Goal: Book appointment/travel/reservation: Book appointment/travel/reservation

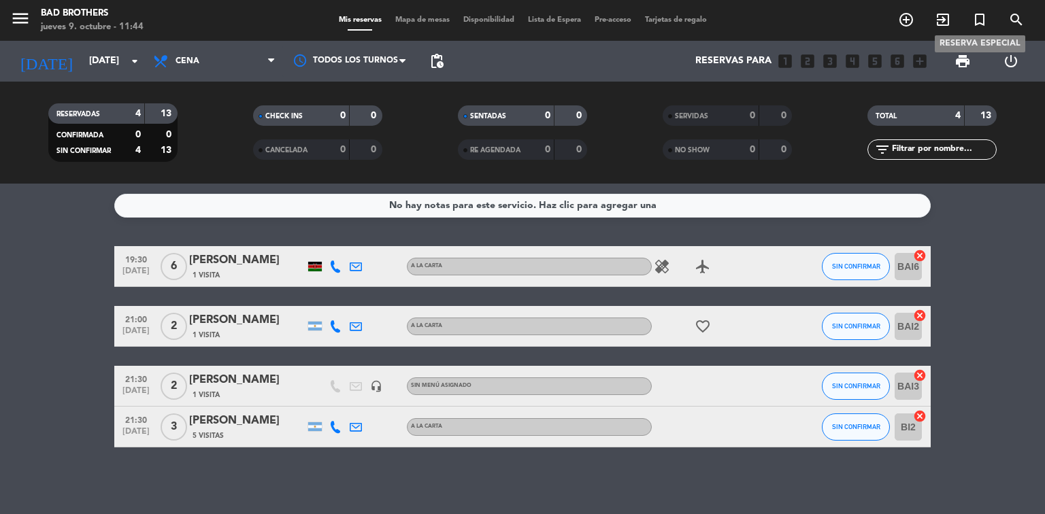
click at [983, 20] on icon "turned_in_not" at bounding box center [979, 20] width 16 height 16
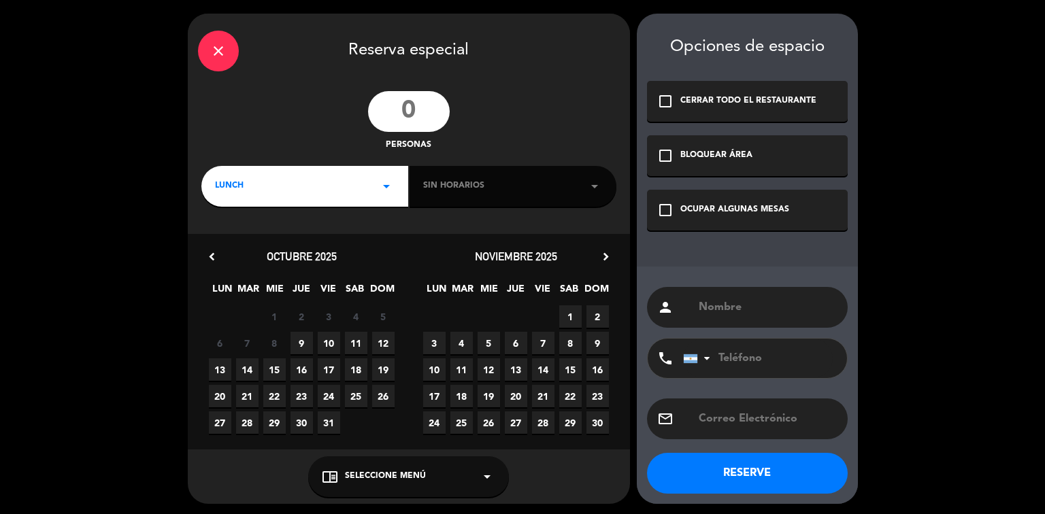
click at [407, 115] on input "number" at bounding box center [409, 111] width 82 height 41
click at [393, 180] on icon "arrow_drop_down" at bounding box center [386, 186] width 16 height 16
click at [228, 242] on div "Cena" at bounding box center [305, 244] width 180 height 14
click at [598, 186] on icon "arrow_drop_down" at bounding box center [594, 186] width 16 height 16
click at [593, 188] on icon "arrow_drop_down" at bounding box center [594, 186] width 16 height 16
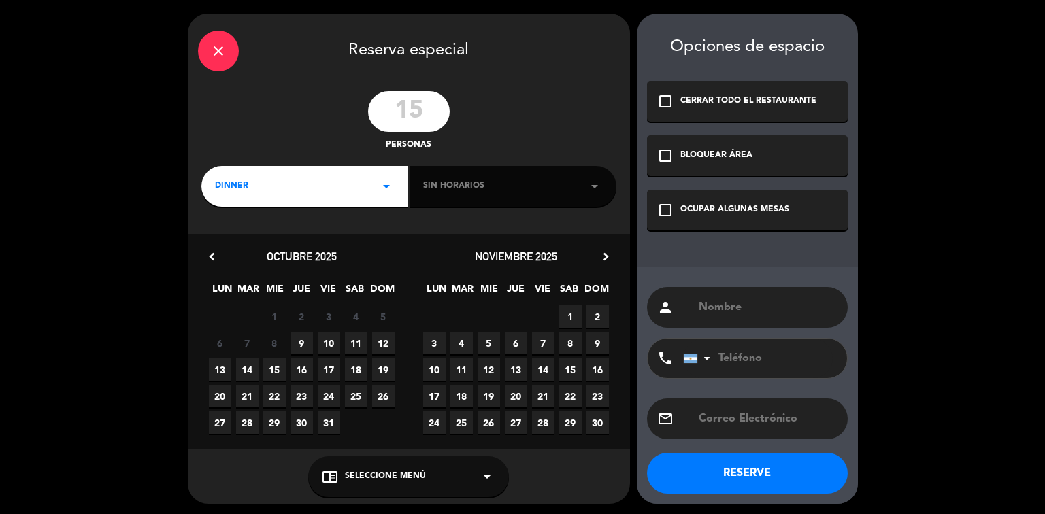
click at [400, 109] on input "15" at bounding box center [409, 111] width 82 height 41
type input "15"
click at [387, 186] on icon "arrow_drop_down" at bounding box center [386, 186] width 16 height 16
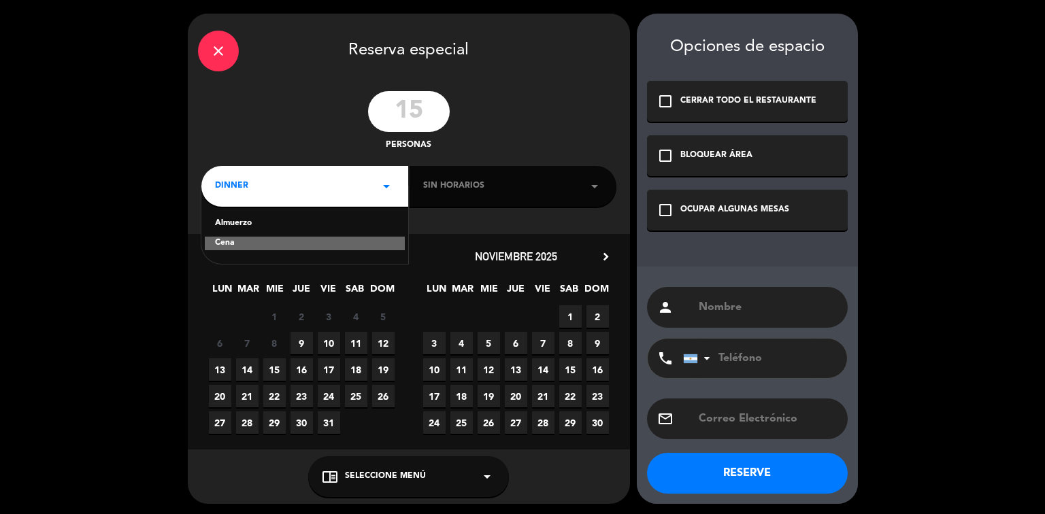
click at [211, 242] on div "Cena" at bounding box center [305, 244] width 200 height 14
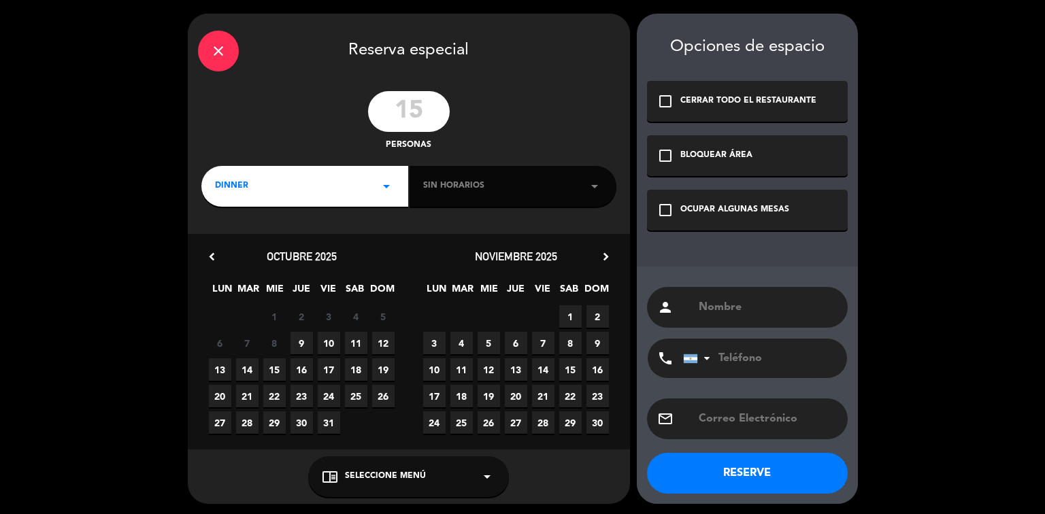
click at [594, 184] on icon "arrow_drop_down" at bounding box center [594, 186] width 16 height 16
click at [595, 184] on icon "arrow_drop_down" at bounding box center [594, 186] width 16 height 16
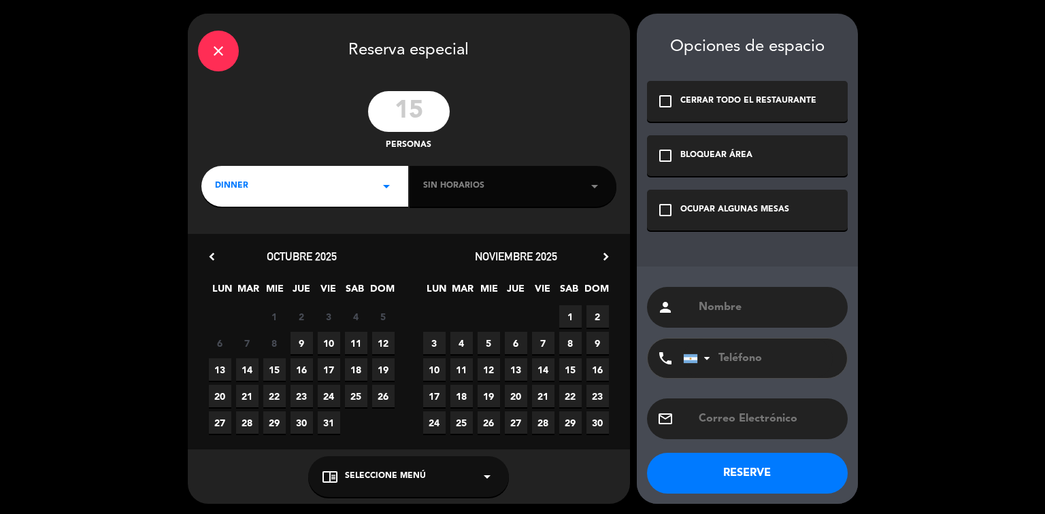
click at [219, 367] on span "13" at bounding box center [220, 369] width 22 height 22
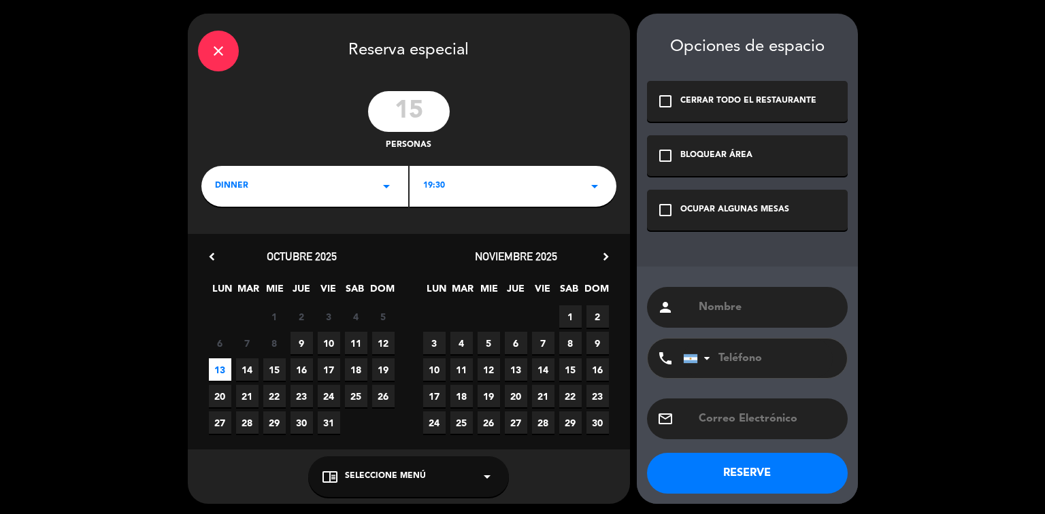
click at [594, 188] on icon "arrow_drop_down" at bounding box center [594, 186] width 16 height 16
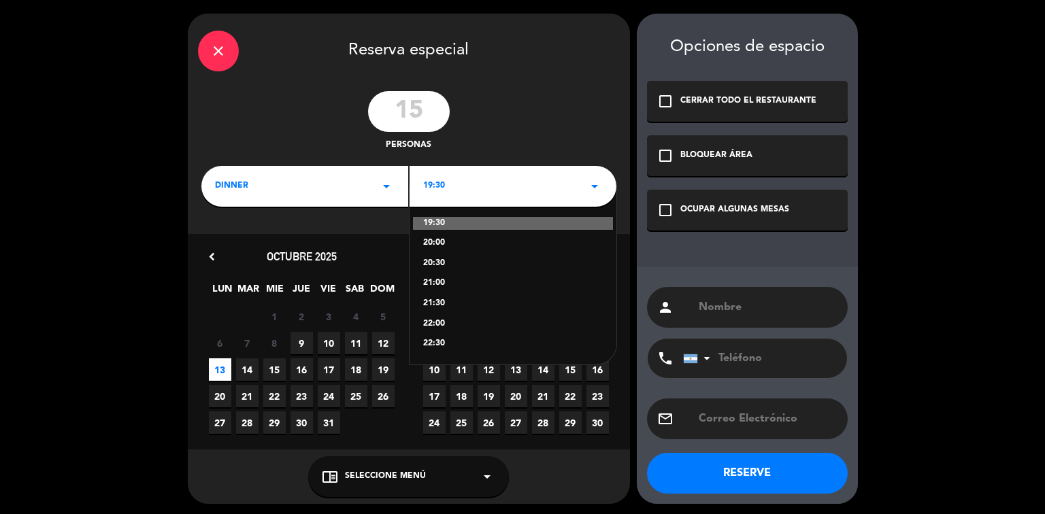
click at [440, 303] on div "21:30" at bounding box center [513, 304] width 180 height 14
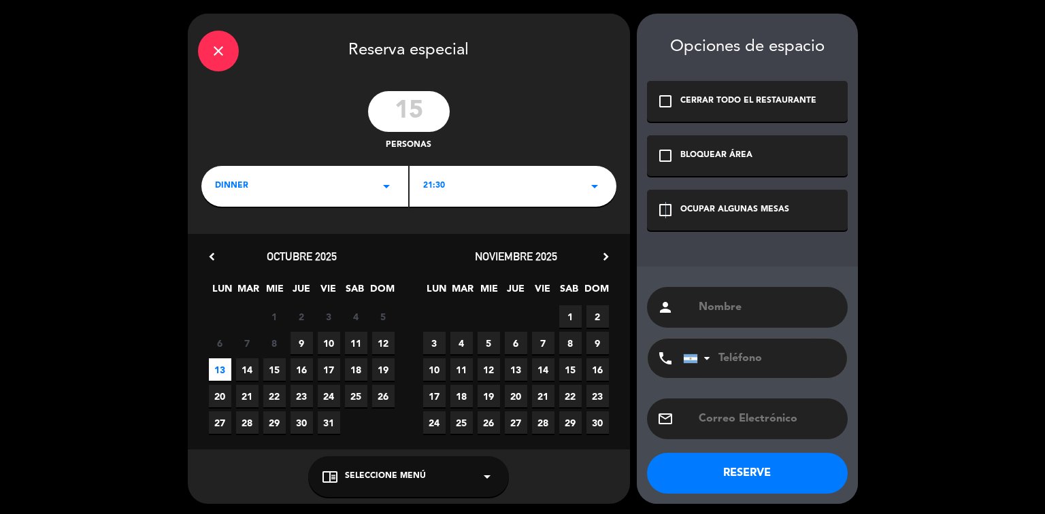
click at [664, 214] on icon "check_box_outline_blank" at bounding box center [665, 210] width 16 height 16
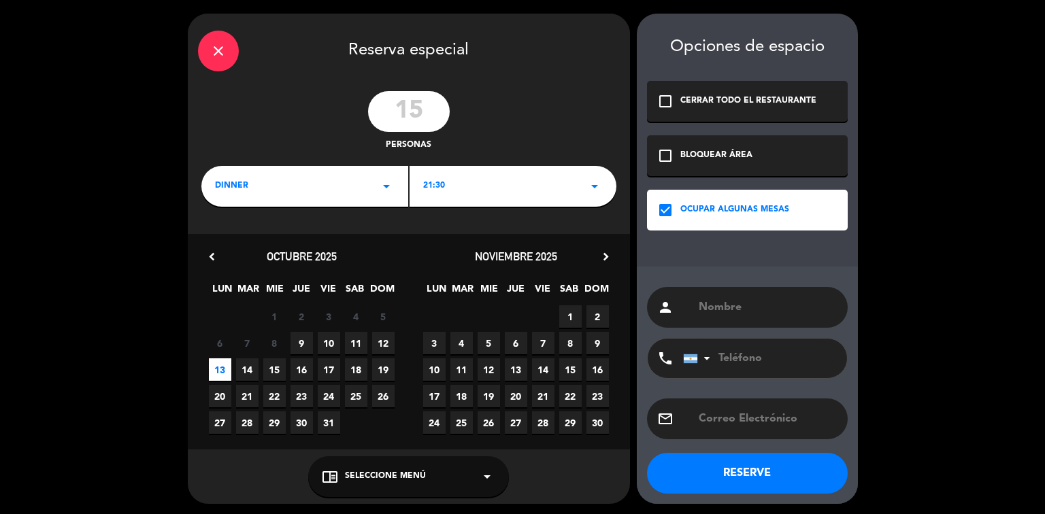
click at [716, 307] on input "text" at bounding box center [767, 307] width 140 height 19
type input "[PERSON_NAME]"
click at [709, 473] on button "RESERVE" at bounding box center [747, 473] width 201 height 41
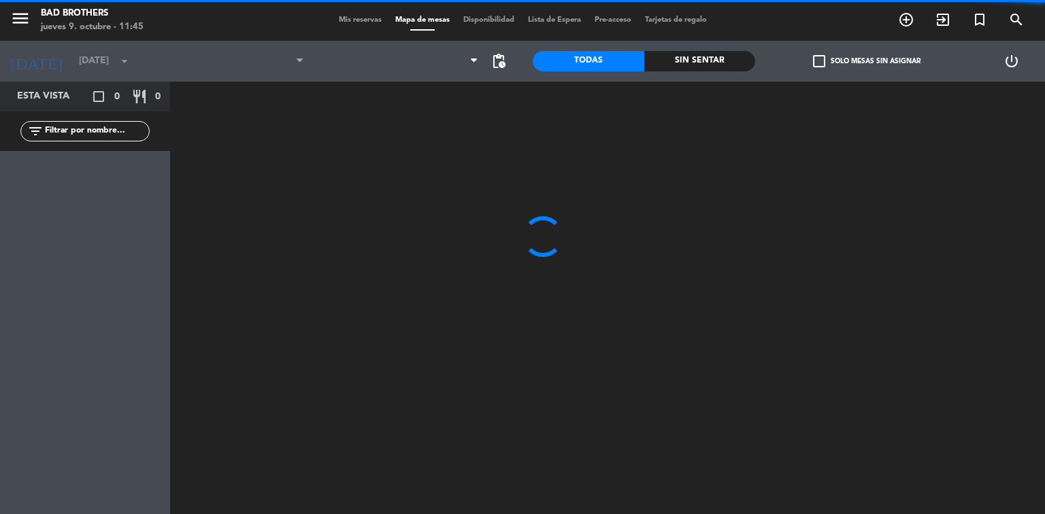
type input "[DATE]"
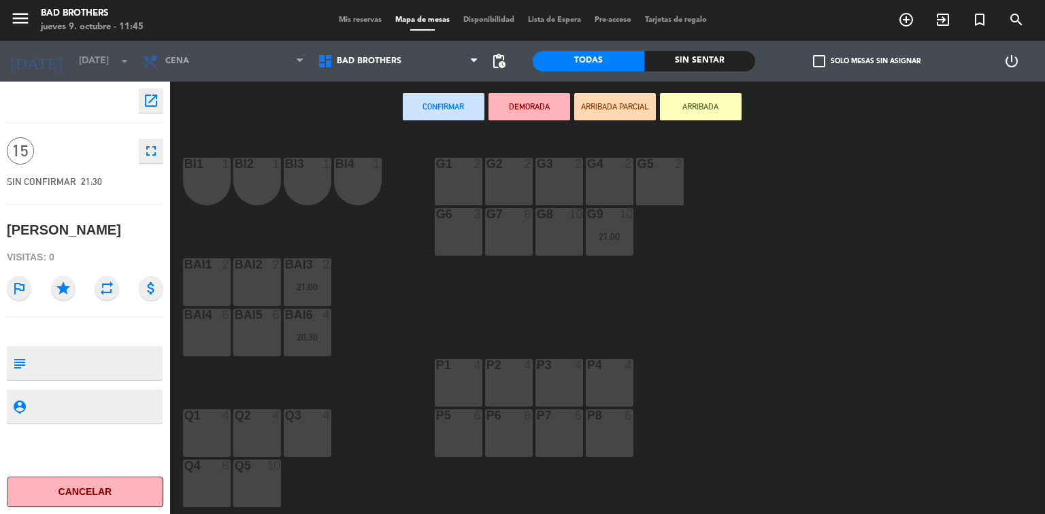
click at [574, 194] on div "g3 2" at bounding box center [559, 182] width 48 height 48
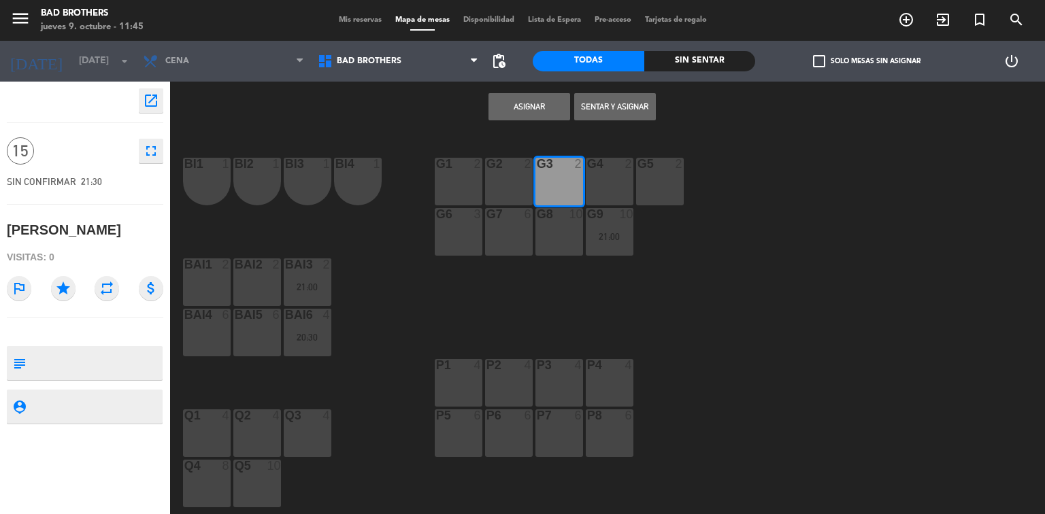
click at [617, 185] on div "g4 2" at bounding box center [610, 182] width 48 height 48
click at [514, 112] on button "Asignar" at bounding box center [529, 106] width 82 height 27
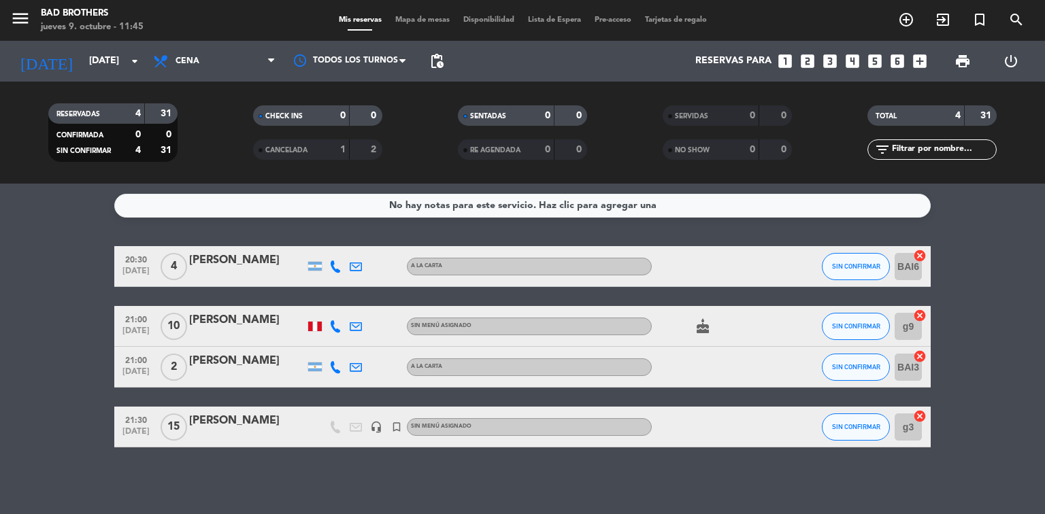
click at [239, 418] on div "[PERSON_NAME]" at bounding box center [247, 421] width 116 height 18
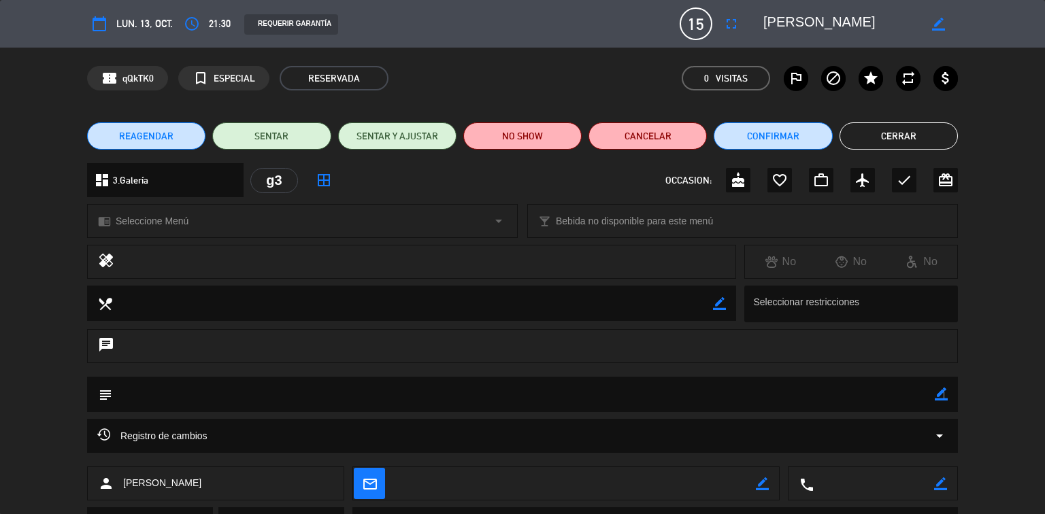
click at [943, 398] on icon "border_color" at bounding box center [940, 394] width 13 height 13
click at [235, 390] on textarea at bounding box center [523, 394] width 822 height 35
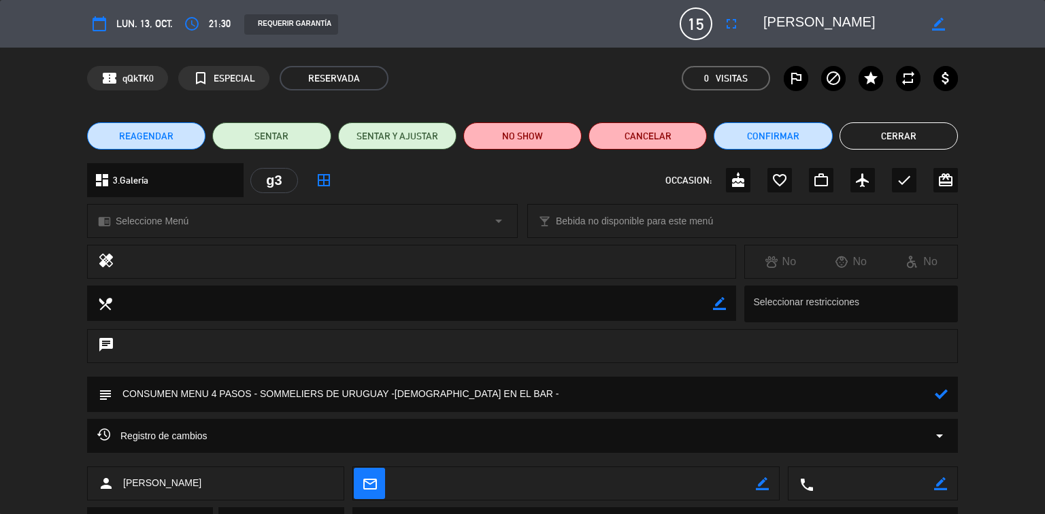
click at [252, 390] on textarea at bounding box center [523, 394] width 822 height 35
type textarea "CONSUMEN MENU 4 PASOS, USD86 DOLAR OFICIAL - SOMMELIERS DE URUGUAY -[DEMOGRAPHI…"
click at [938, 394] on icon at bounding box center [940, 394] width 13 height 13
click at [876, 137] on button "Cerrar" at bounding box center [898, 135] width 118 height 27
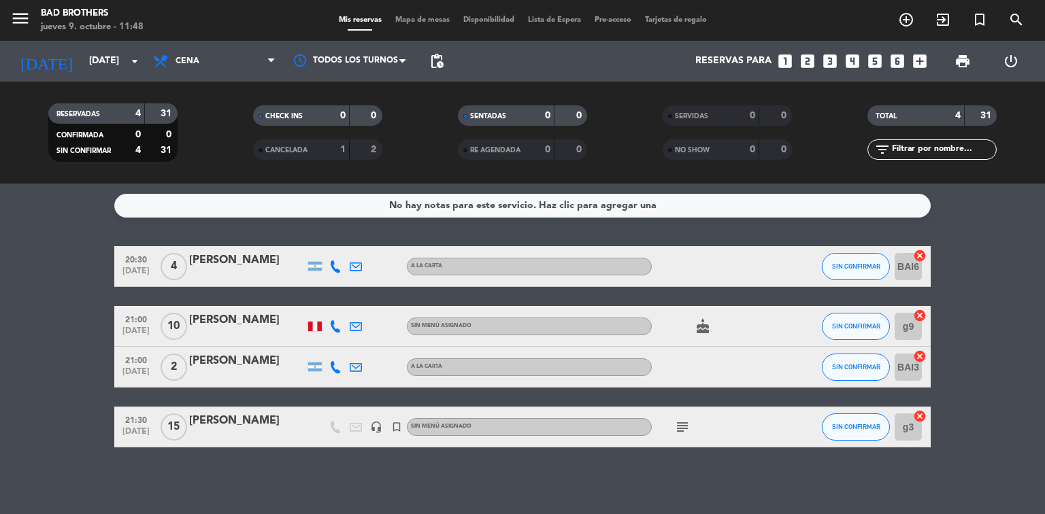
click at [675, 432] on icon "subject" at bounding box center [682, 427] width 16 height 16
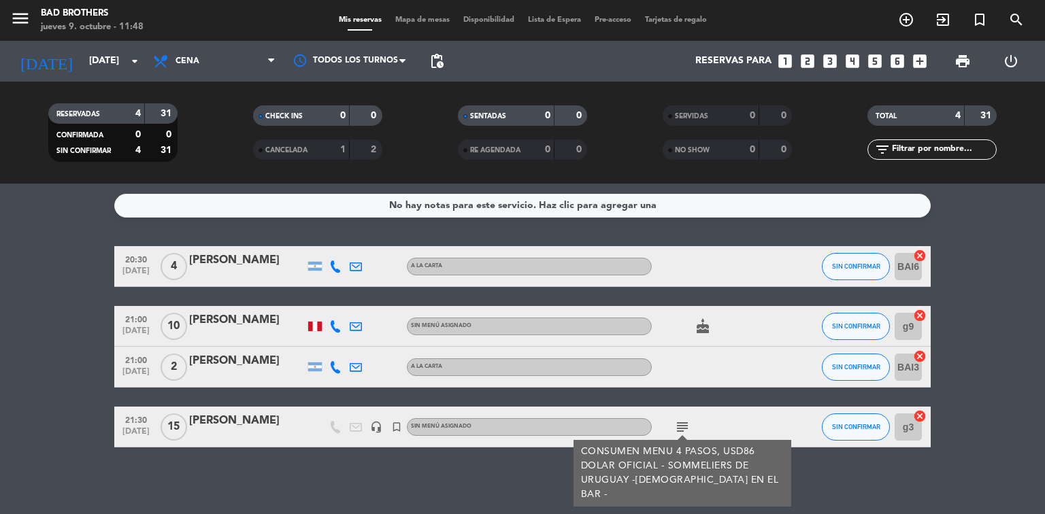
click at [221, 419] on div "[PERSON_NAME]" at bounding box center [247, 421] width 116 height 18
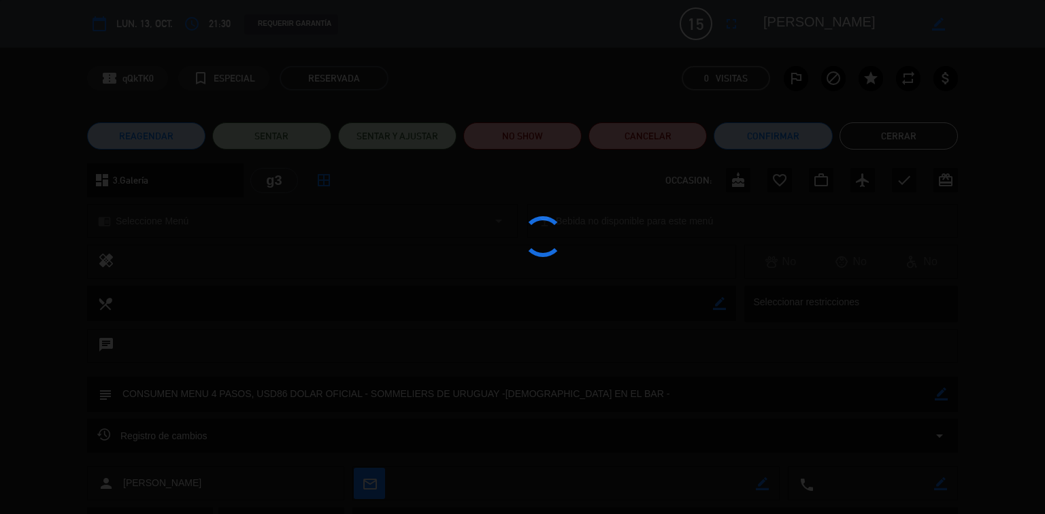
click at [221, 419] on div at bounding box center [522, 257] width 1045 height 514
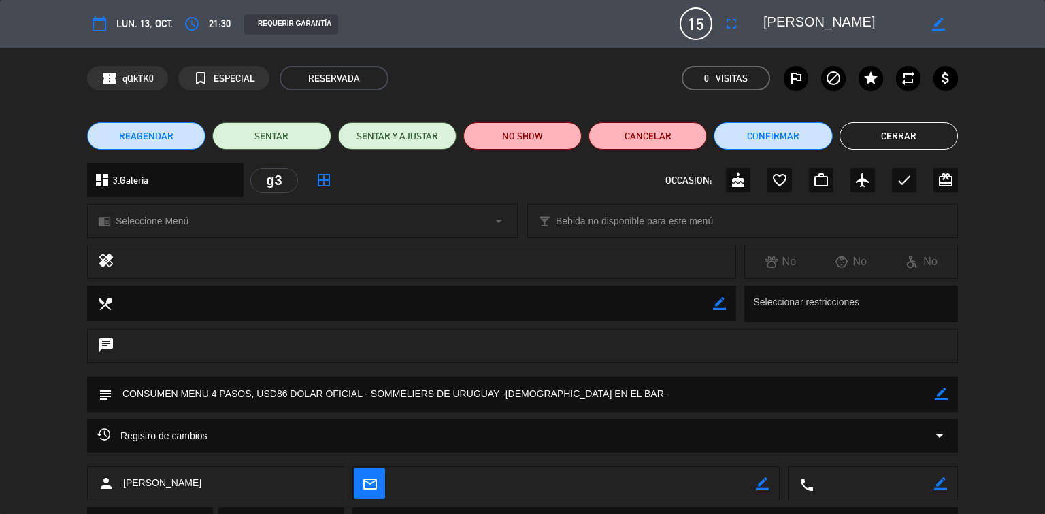
click at [946, 394] on icon "border_color" at bounding box center [940, 394] width 13 height 13
click at [292, 390] on textarea at bounding box center [523, 394] width 822 height 35
click at [610, 397] on textarea at bounding box center [523, 394] width 822 height 35
type textarea "CONSUMEN MENU 4 PASOS, USD80 - DOLAR OFICIAL - SOMMELIERS DE URUGUAY -[DEMOGRAP…"
click at [938, 392] on icon at bounding box center [940, 394] width 13 height 13
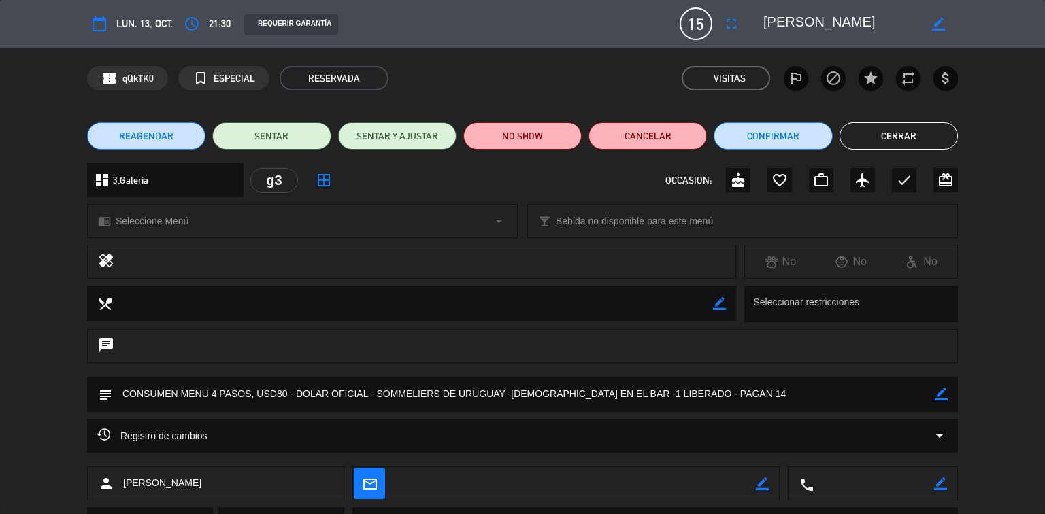
click at [889, 139] on button "Cerrar" at bounding box center [898, 135] width 118 height 27
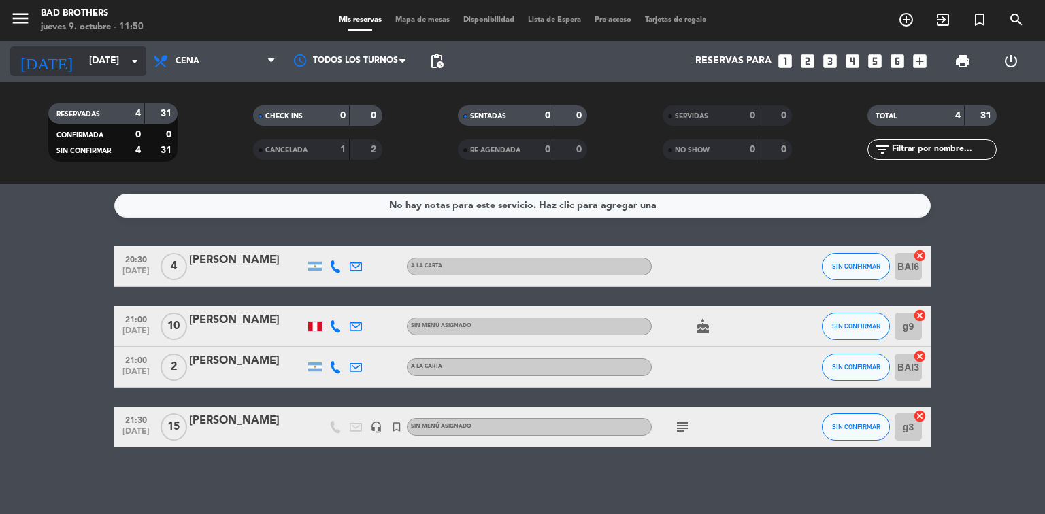
click at [131, 71] on input "[DATE]" at bounding box center [146, 61] width 129 height 24
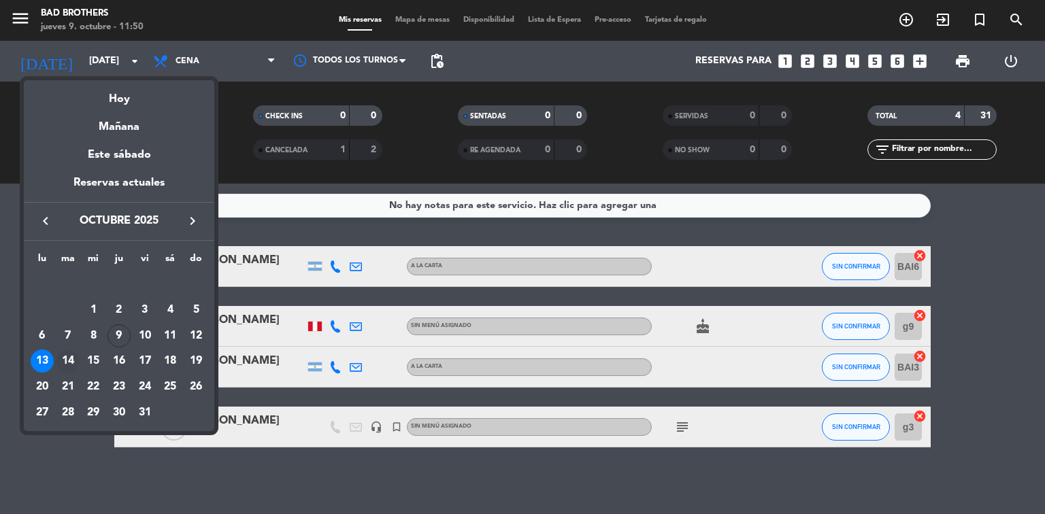
click at [66, 365] on div "14" at bounding box center [67, 361] width 23 height 23
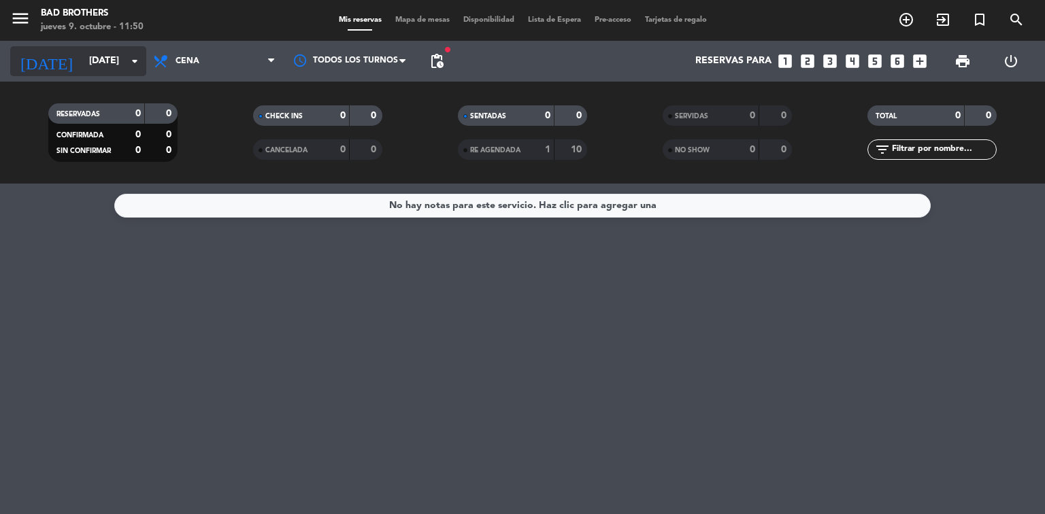
click at [137, 58] on icon "arrow_drop_down" at bounding box center [134, 61] width 16 height 16
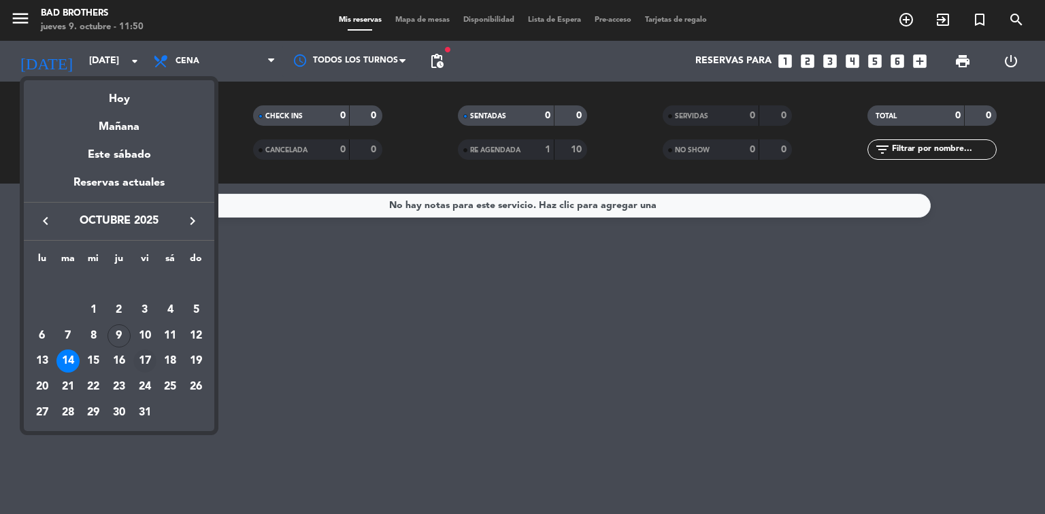
click at [145, 359] on div "17" at bounding box center [144, 361] width 23 height 23
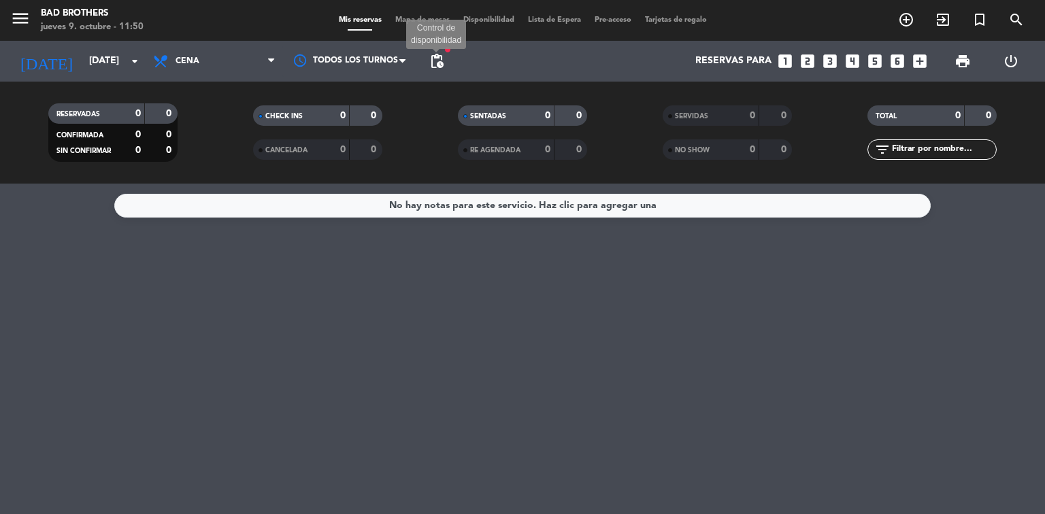
click at [439, 63] on span "pending_actions" at bounding box center [436, 61] width 16 height 16
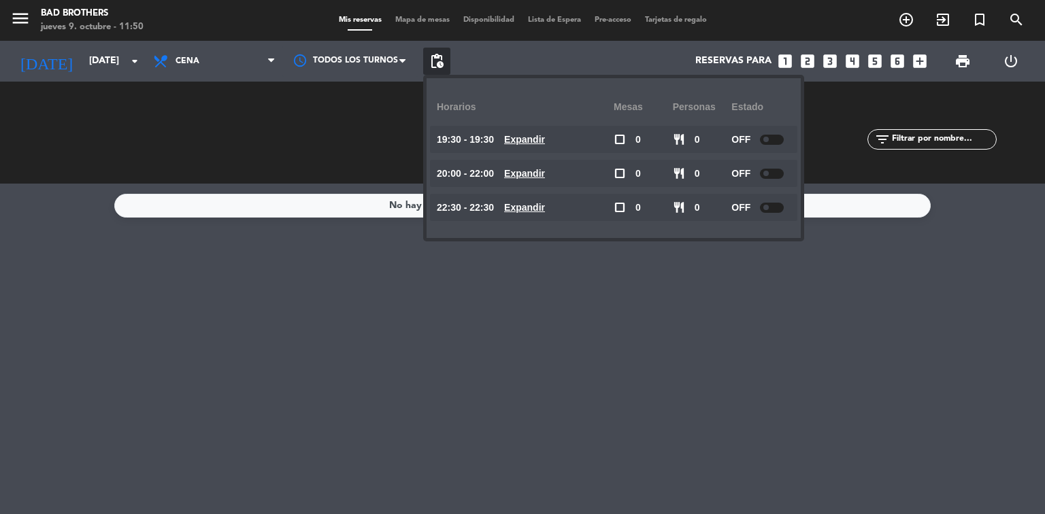
click at [439, 63] on span "pending_actions" at bounding box center [436, 61] width 16 height 16
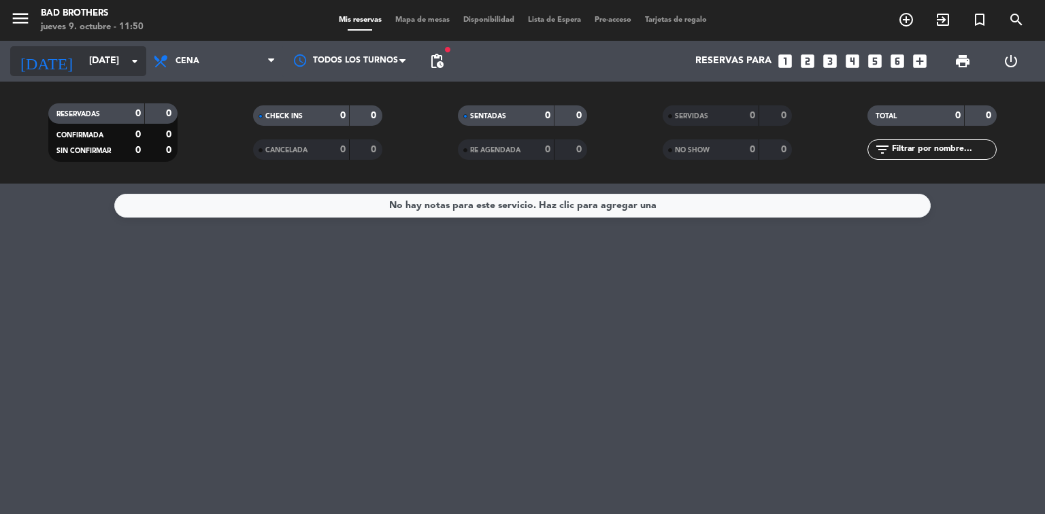
click at [137, 63] on icon "arrow_drop_down" at bounding box center [134, 61] width 16 height 16
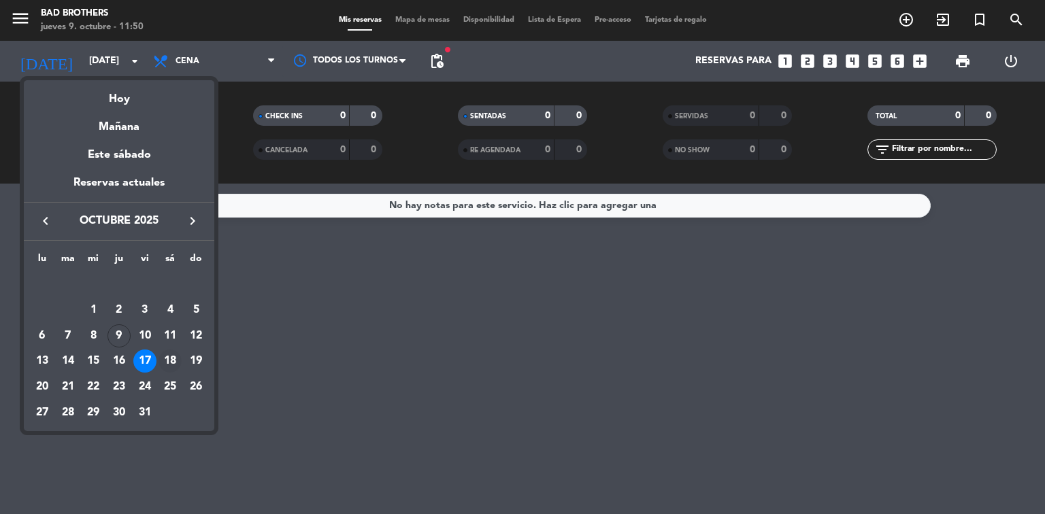
click at [171, 358] on div "18" at bounding box center [169, 361] width 23 height 23
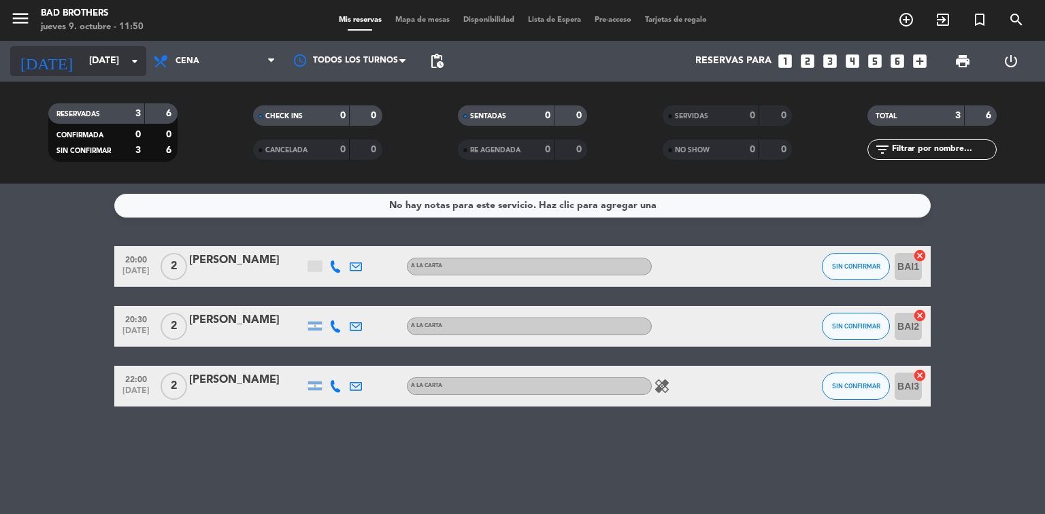
click at [133, 75] on div "[DATE] [DATE] arrow_drop_down" at bounding box center [78, 61] width 136 height 30
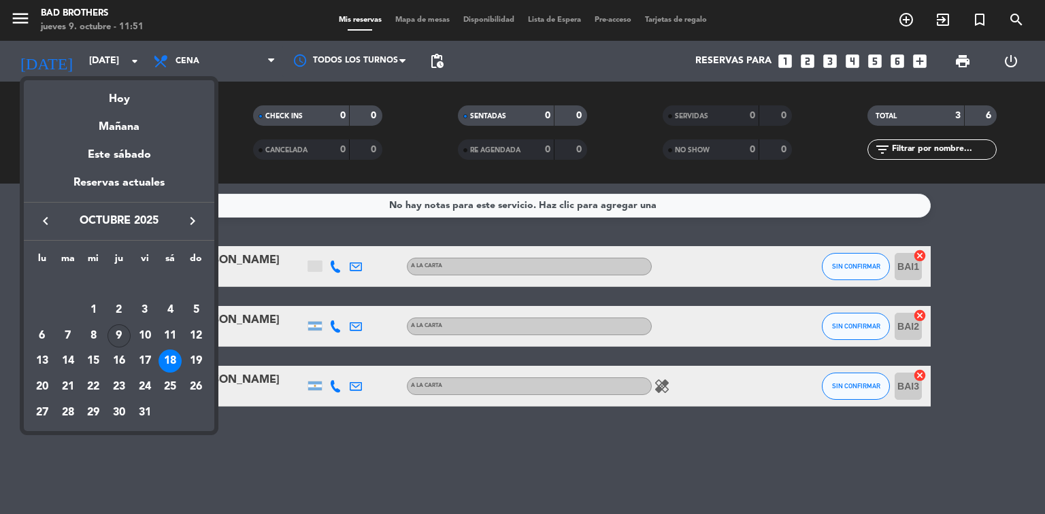
click at [122, 337] on div "9" at bounding box center [118, 335] width 23 height 23
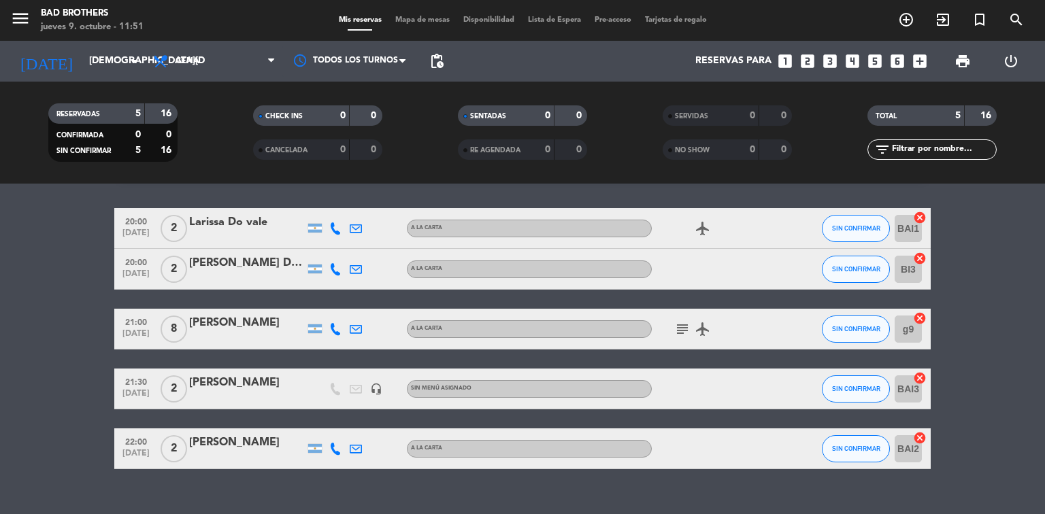
scroll to position [54, 0]
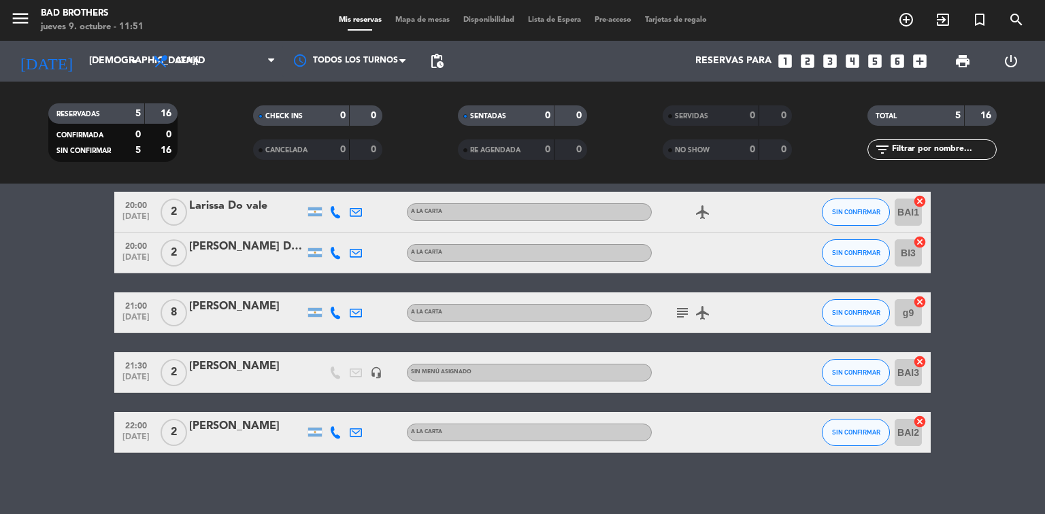
click at [683, 313] on icon "subject" at bounding box center [682, 313] width 16 height 16
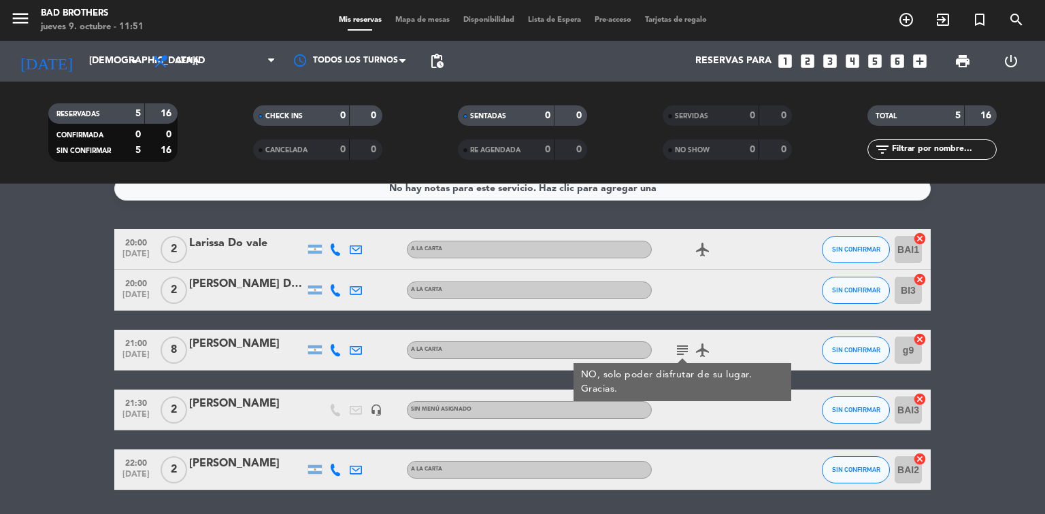
scroll to position [0, 0]
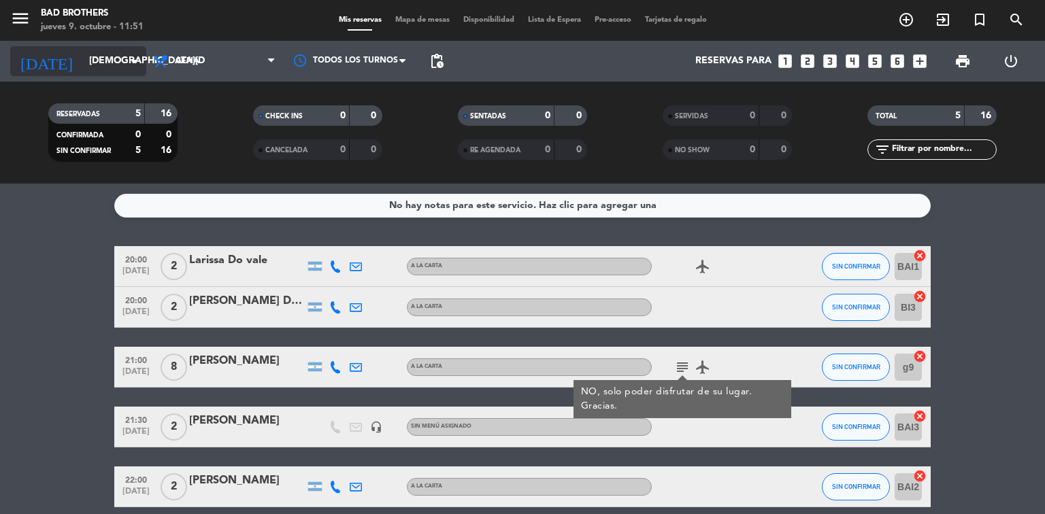
click at [129, 69] on icon "arrow_drop_down" at bounding box center [134, 61] width 16 height 16
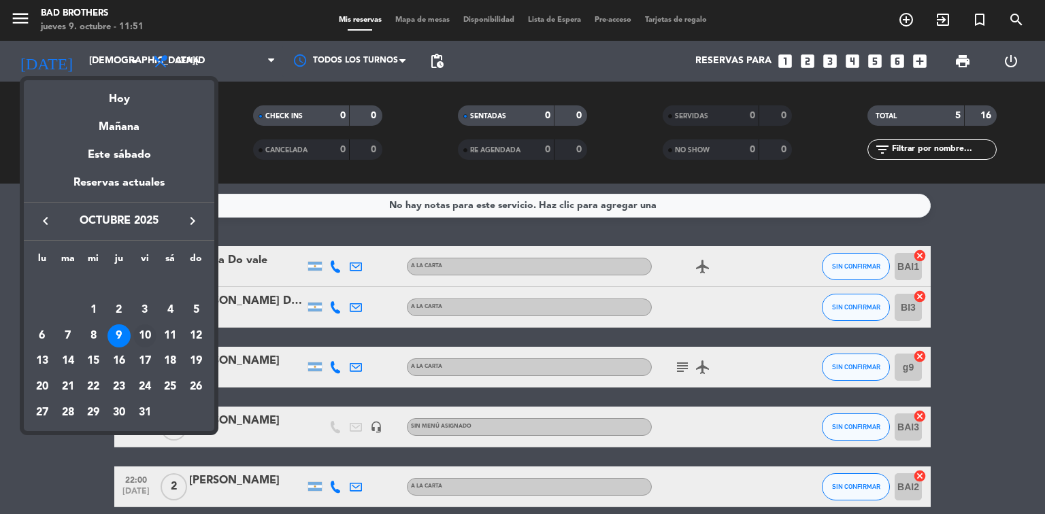
click at [146, 337] on div "10" at bounding box center [144, 335] width 23 height 23
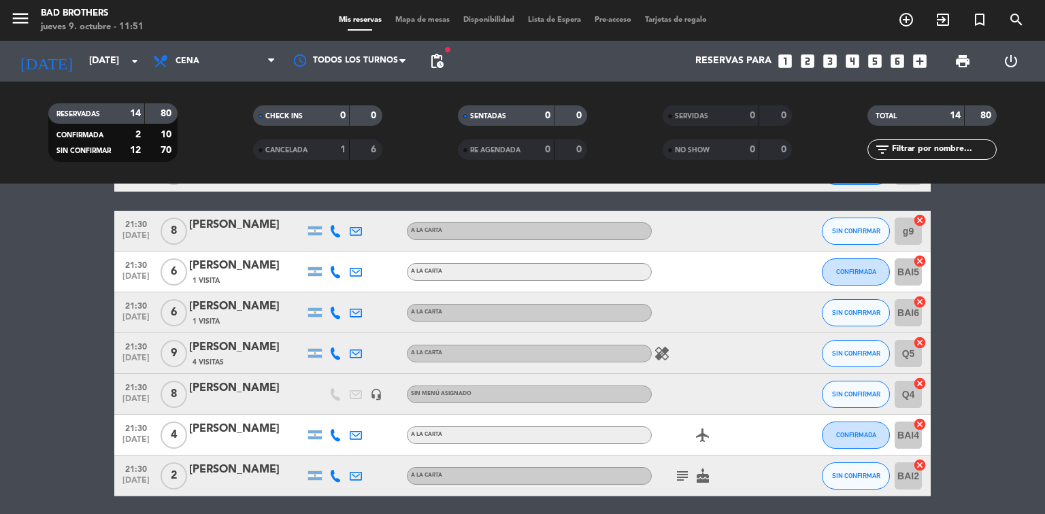
scroll to position [272, 0]
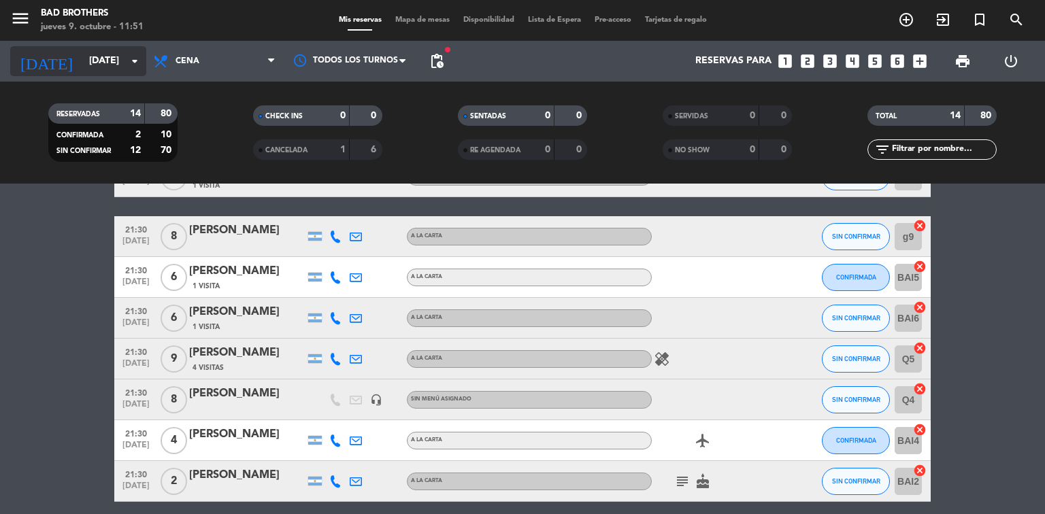
click at [125, 65] on input "[DATE]" at bounding box center [146, 61] width 129 height 24
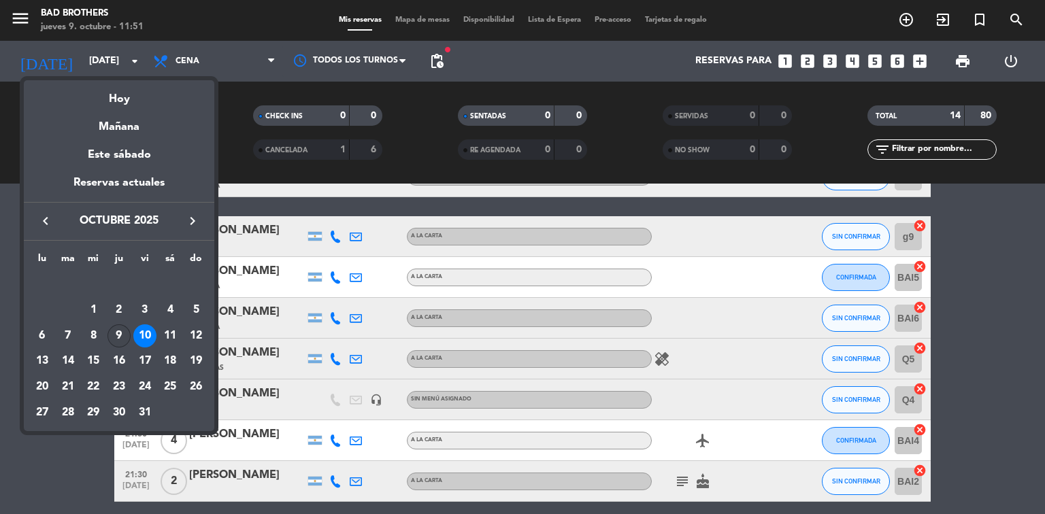
click at [114, 334] on div "9" at bounding box center [118, 335] width 23 height 23
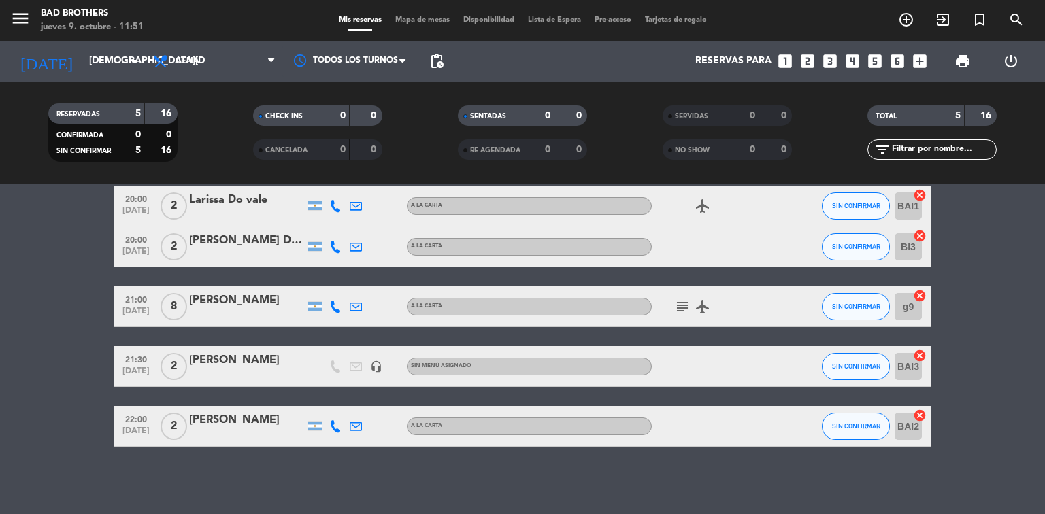
scroll to position [0, 0]
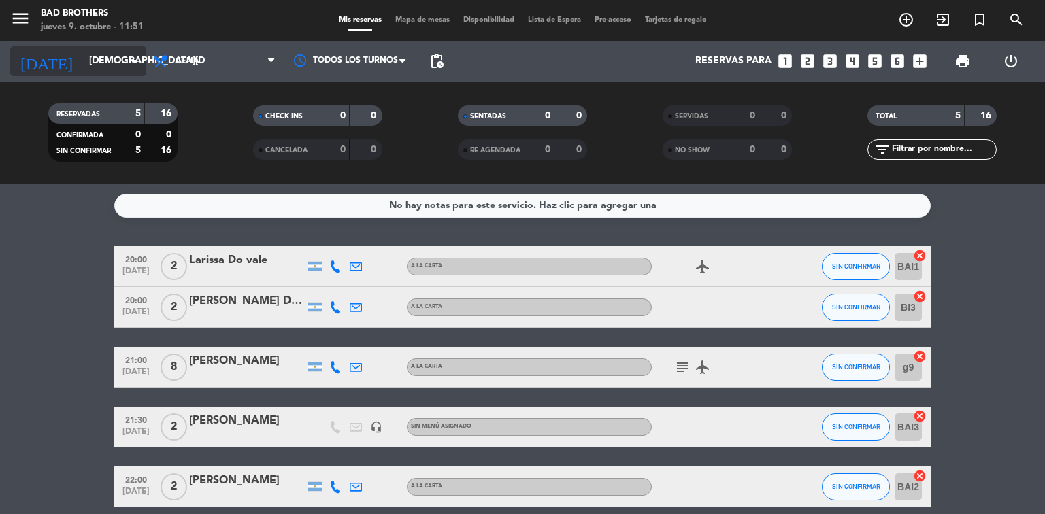
click at [139, 70] on input "[DEMOGRAPHIC_DATA][DATE]" at bounding box center [146, 61] width 129 height 24
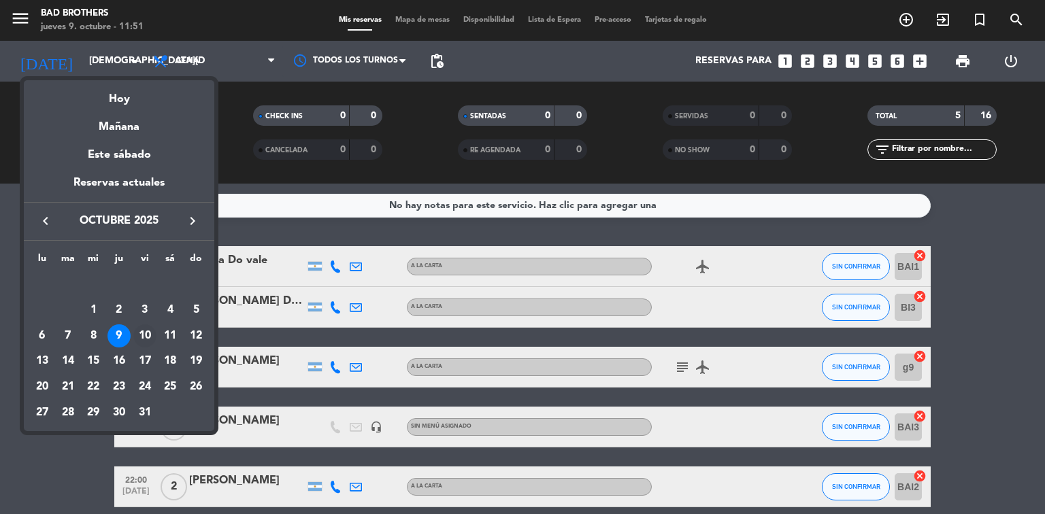
click at [150, 333] on div "10" at bounding box center [144, 335] width 23 height 23
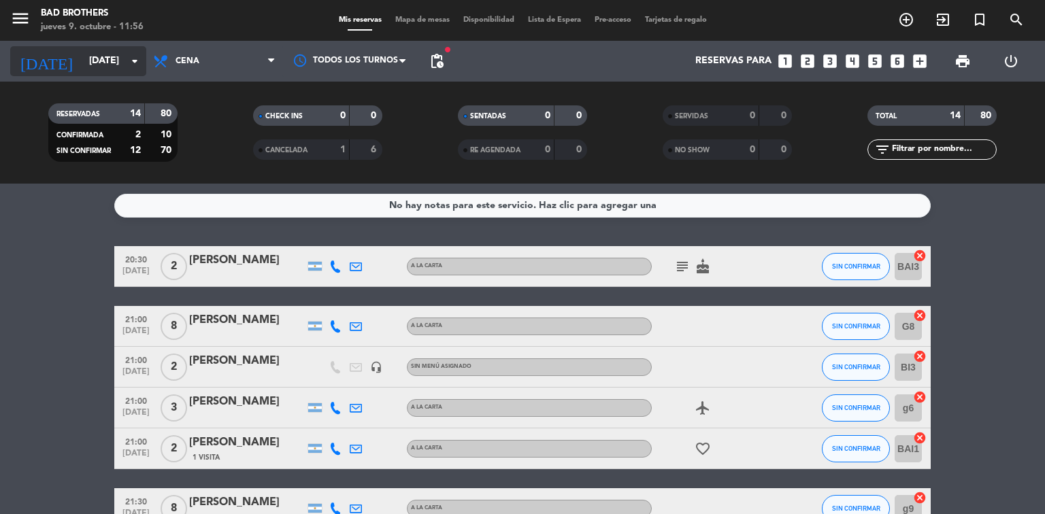
click at [132, 67] on icon "arrow_drop_down" at bounding box center [134, 61] width 16 height 16
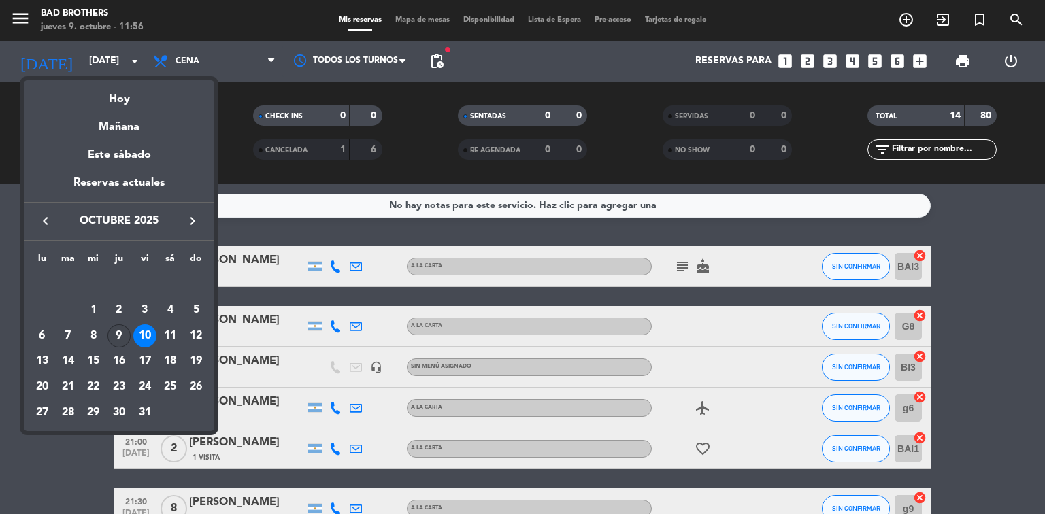
click at [125, 332] on div "9" at bounding box center [118, 335] width 23 height 23
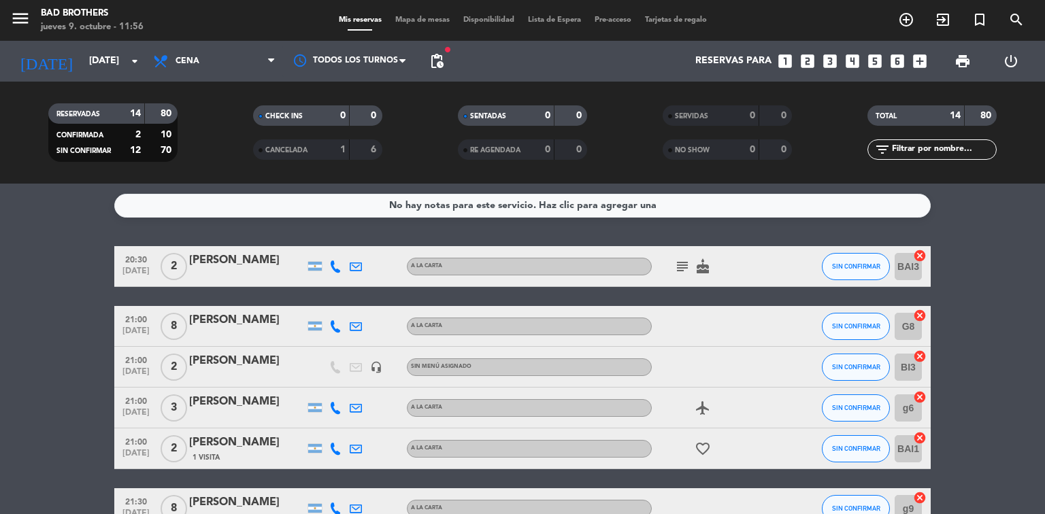
type input "[DEMOGRAPHIC_DATA][DATE]"
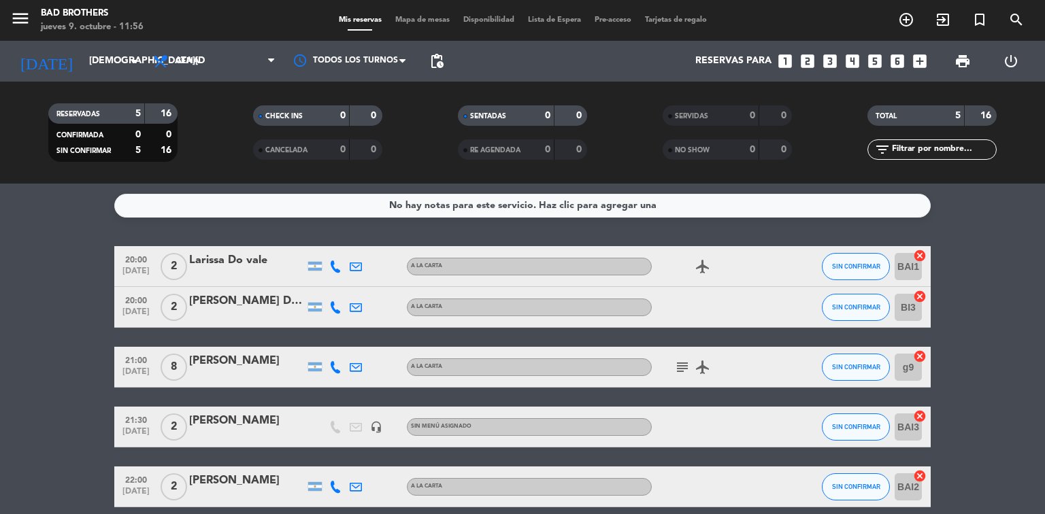
click at [681, 369] on icon "subject" at bounding box center [682, 367] width 16 height 16
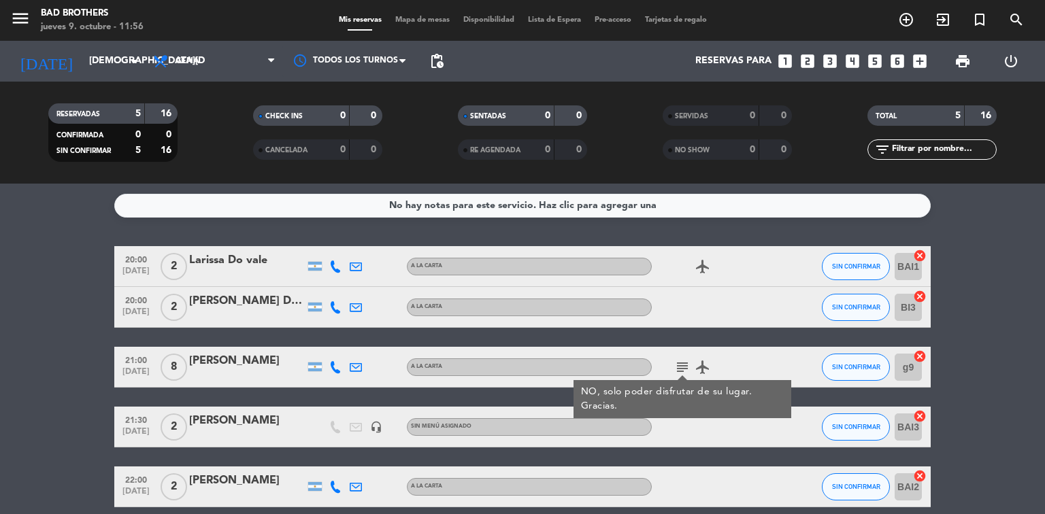
click at [247, 362] on div "[PERSON_NAME]" at bounding box center [247, 361] width 116 height 18
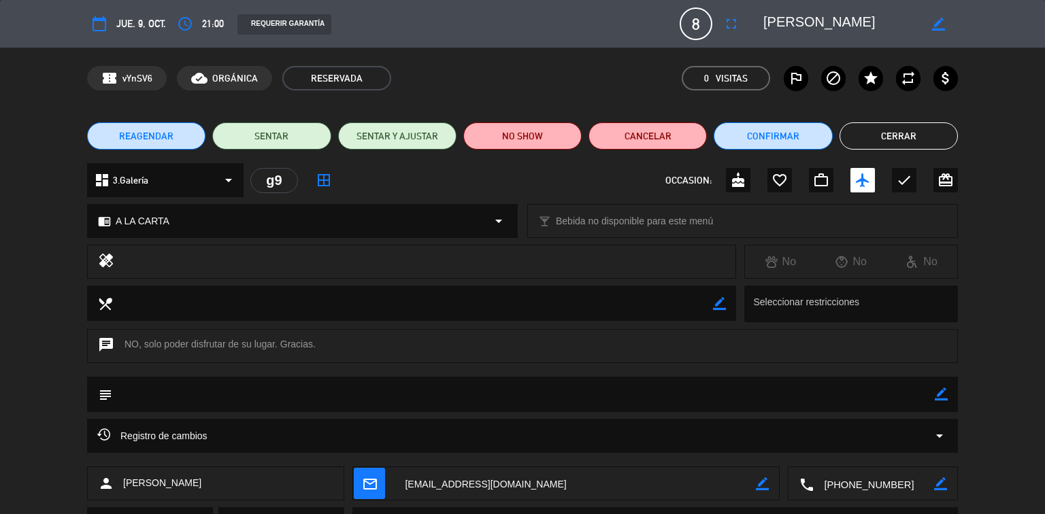
click at [938, 397] on icon "border_color" at bounding box center [940, 394] width 13 height 13
click at [134, 399] on textarea at bounding box center [523, 394] width 822 height 35
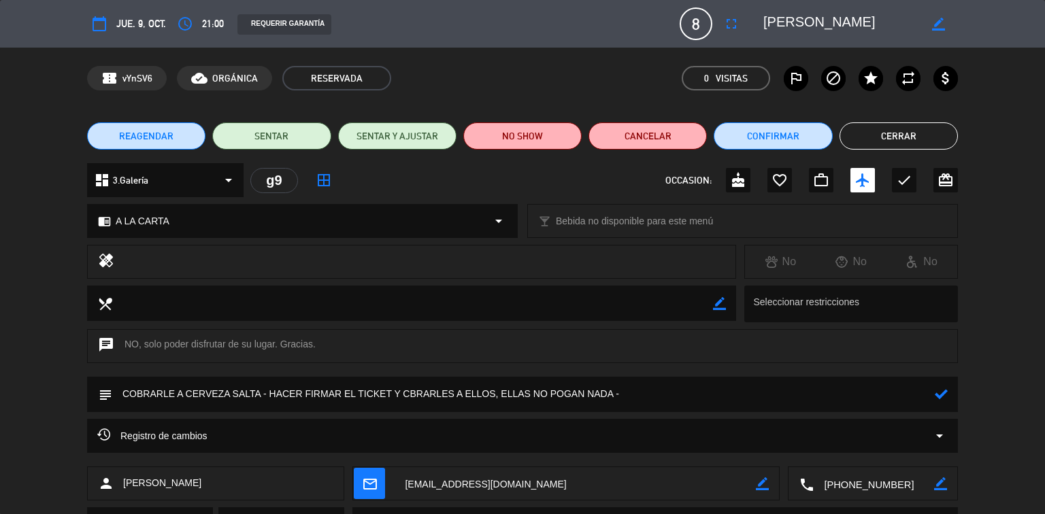
click at [938, 399] on icon at bounding box center [940, 394] width 13 height 13
click at [938, 399] on icon "border_color" at bounding box center [940, 394] width 13 height 13
click at [563, 397] on textarea at bounding box center [523, 394] width 822 height 35
click at [939, 399] on icon at bounding box center [940, 394] width 13 height 13
click at [940, 398] on icon "border_color" at bounding box center [940, 394] width 13 height 13
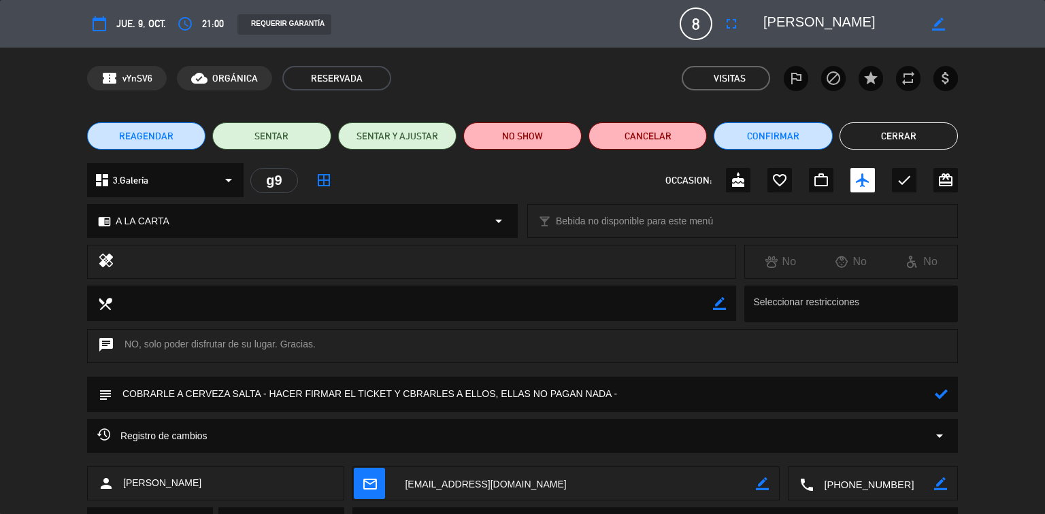
click at [408, 392] on textarea at bounding box center [523, 394] width 822 height 35
type textarea "COBRARLE A CERVEZA SALTA - HACER FIRMAR EL TICKET Y COBRARLES A ELLOS, ELLAS NO…"
click at [940, 394] on icon at bounding box center [940, 394] width 13 height 13
click at [879, 136] on button "Cerrar" at bounding box center [898, 135] width 118 height 27
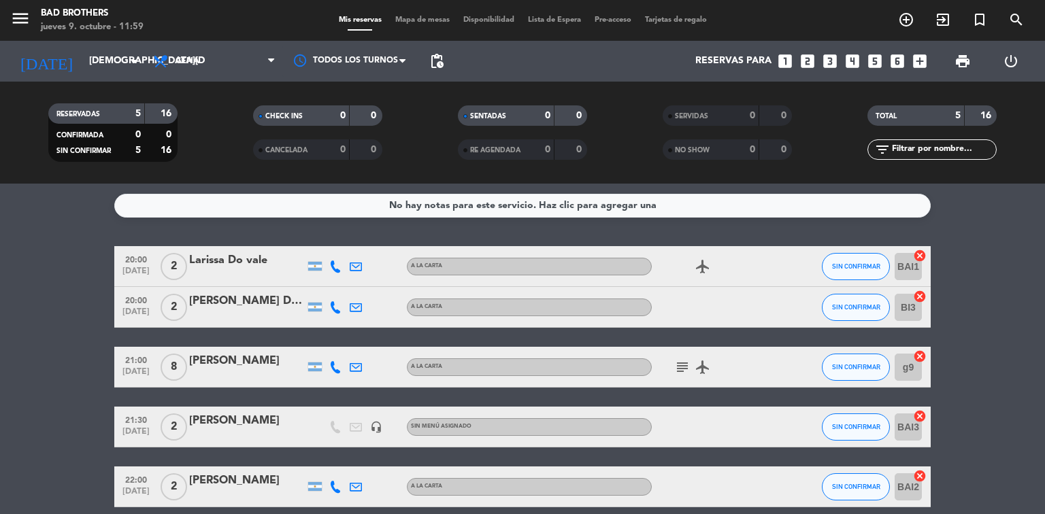
click at [681, 369] on icon "subject" at bounding box center [682, 367] width 16 height 16
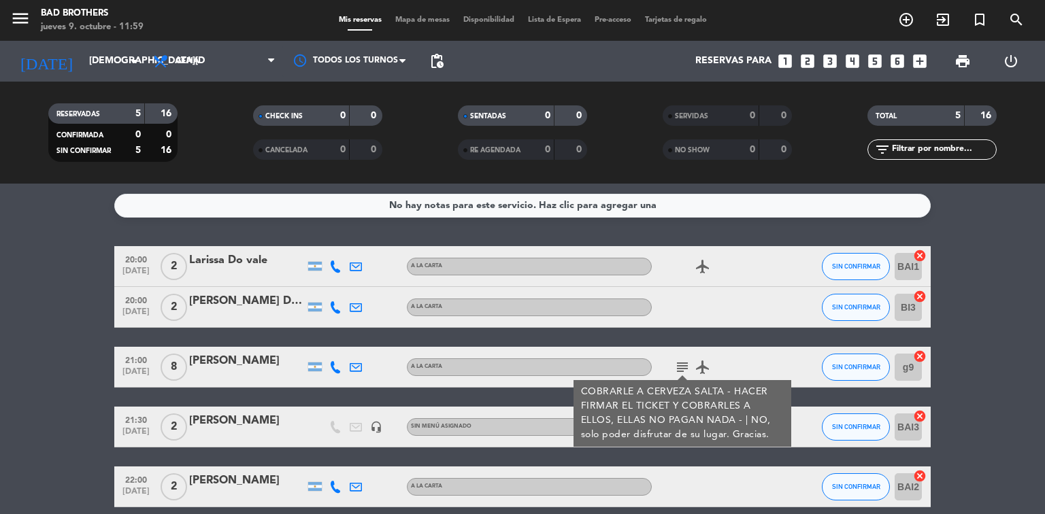
click at [681, 369] on icon "subject" at bounding box center [682, 367] width 16 height 16
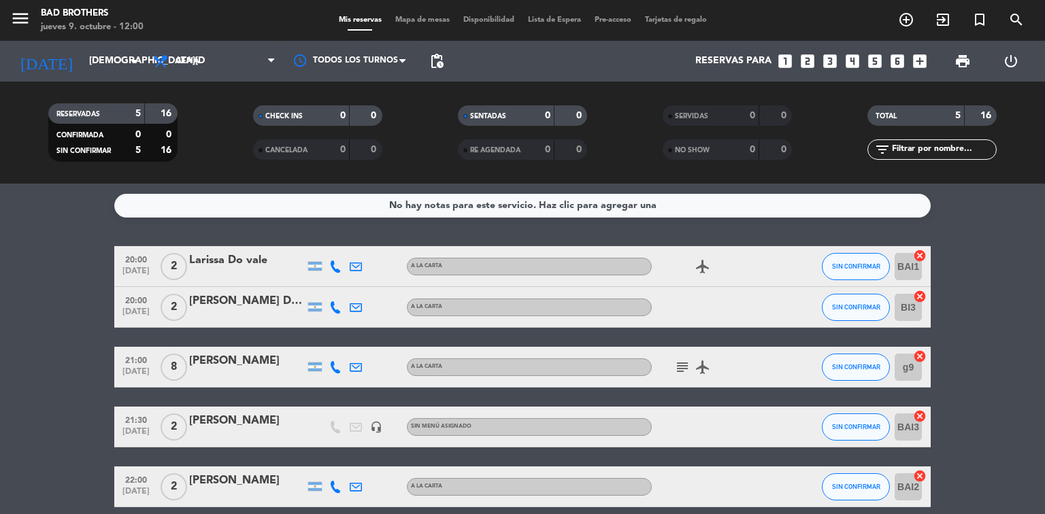
click at [278, 365] on div "[PERSON_NAME]" at bounding box center [247, 361] width 116 height 18
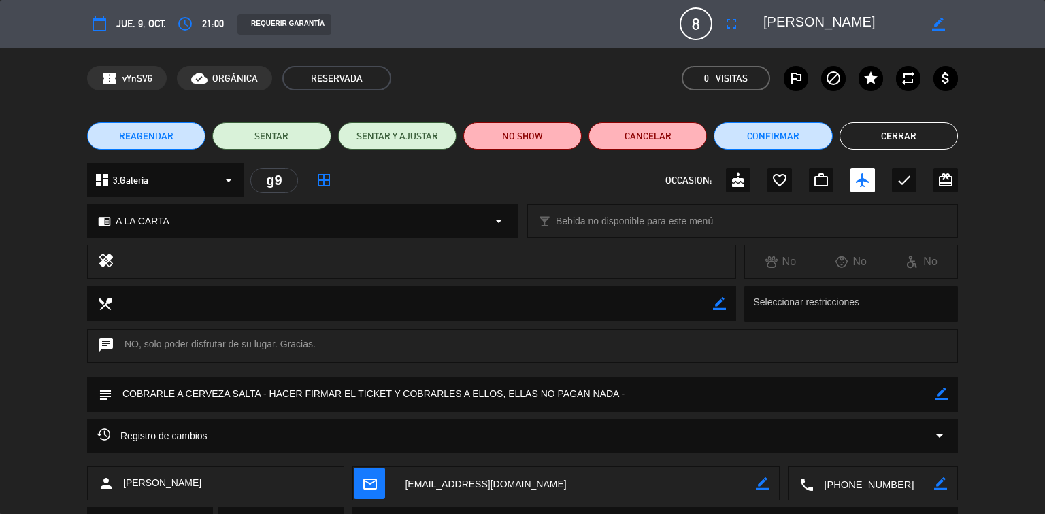
click at [944, 398] on icon "border_color" at bounding box center [940, 394] width 13 height 13
click at [261, 392] on textarea at bounding box center [523, 394] width 822 height 35
click at [604, 397] on textarea at bounding box center [523, 394] width 822 height 35
type textarea "COBRARLE [PERSON_NAME] S.A - HACER FIRMAR EL TICKET Y COBRARLES A ELLOS, ELLAS …"
click at [943, 392] on icon at bounding box center [940, 394] width 13 height 13
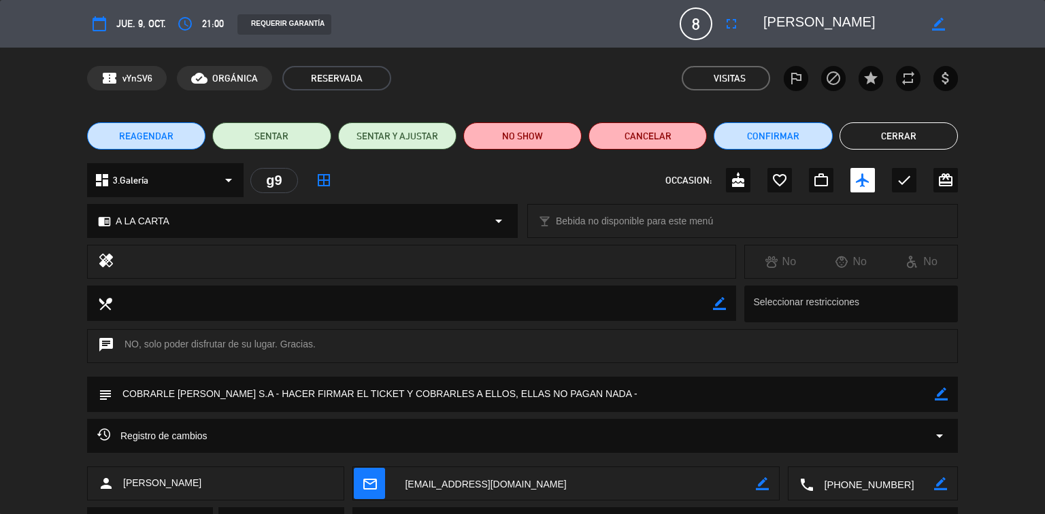
click at [880, 129] on button "Cerrar" at bounding box center [898, 135] width 118 height 27
